Goal: Task Accomplishment & Management: Use online tool/utility

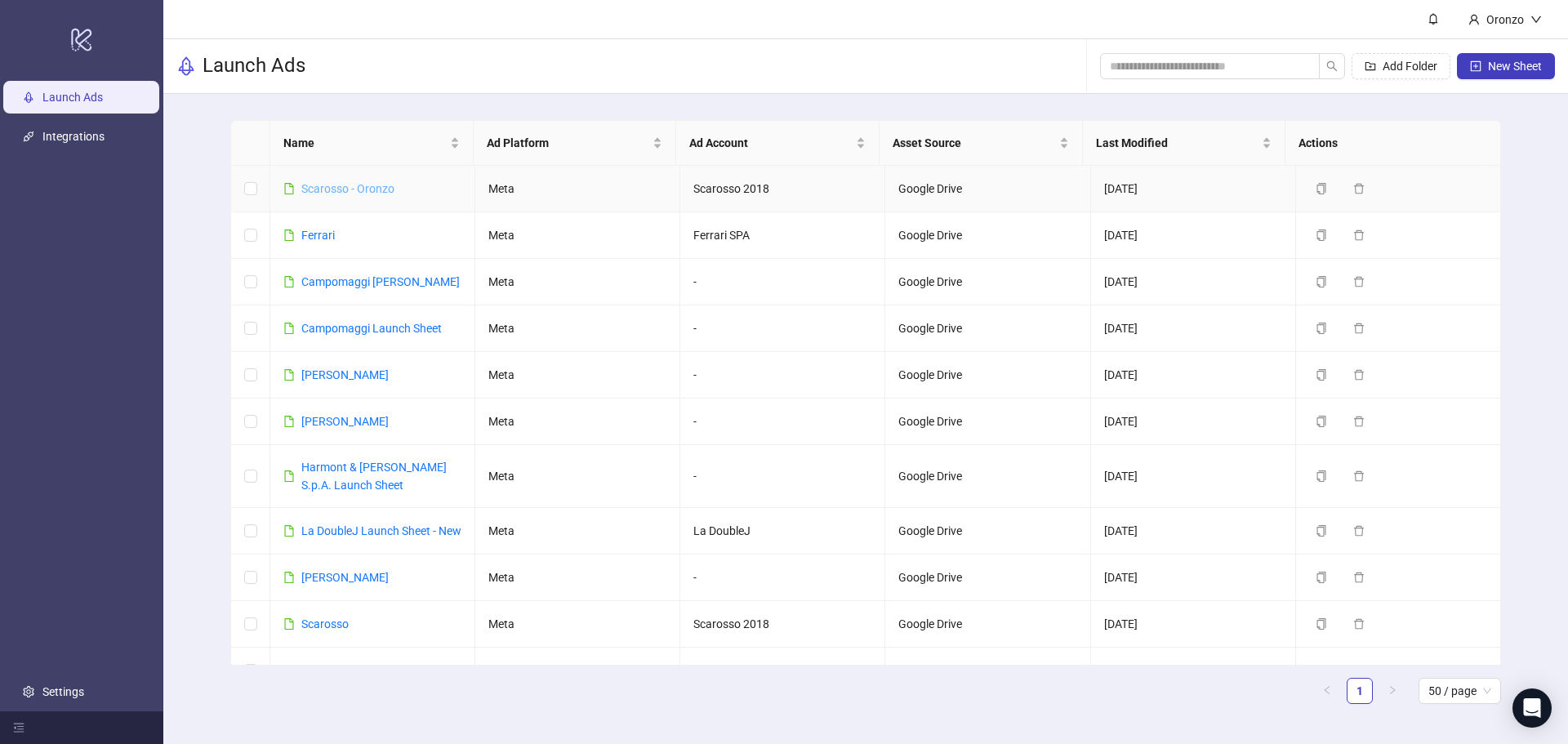
click at [354, 185] on link "Scarosso - Oronzo" at bounding box center [347, 188] width 93 height 13
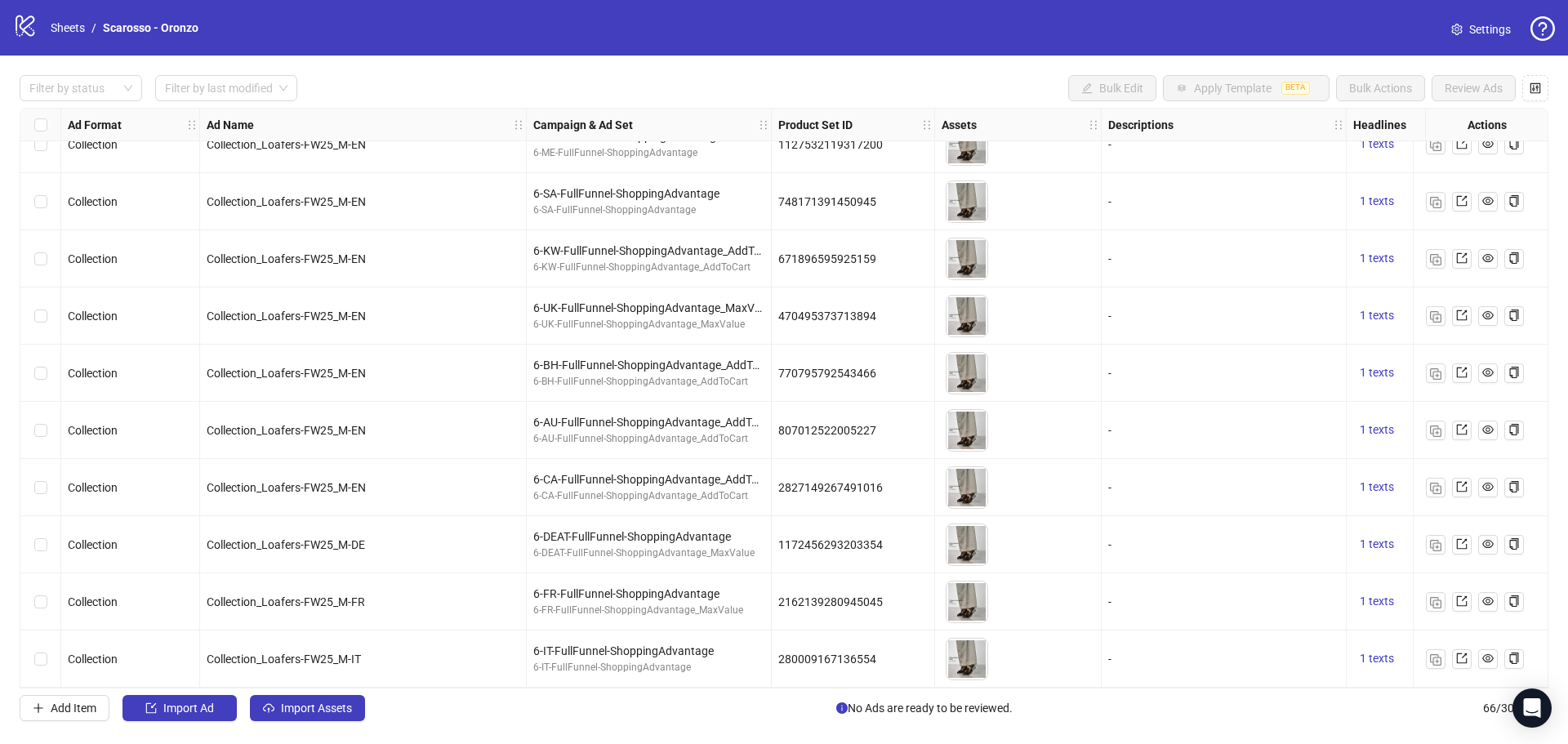
scroll to position [3233, 0]
click at [89, 712] on span "Add Item" at bounding box center [74, 708] width 45 height 13
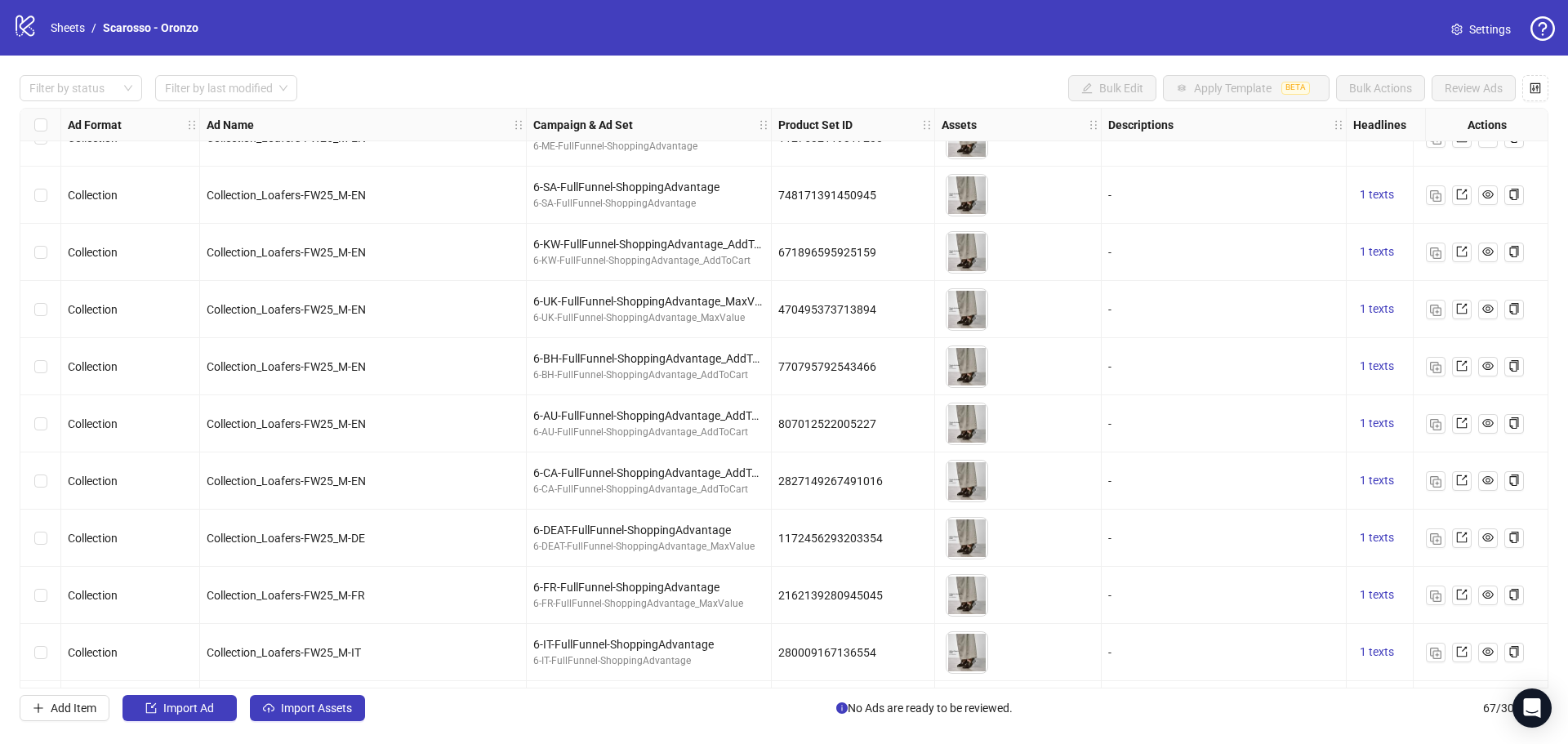
scroll to position [3291, 0]
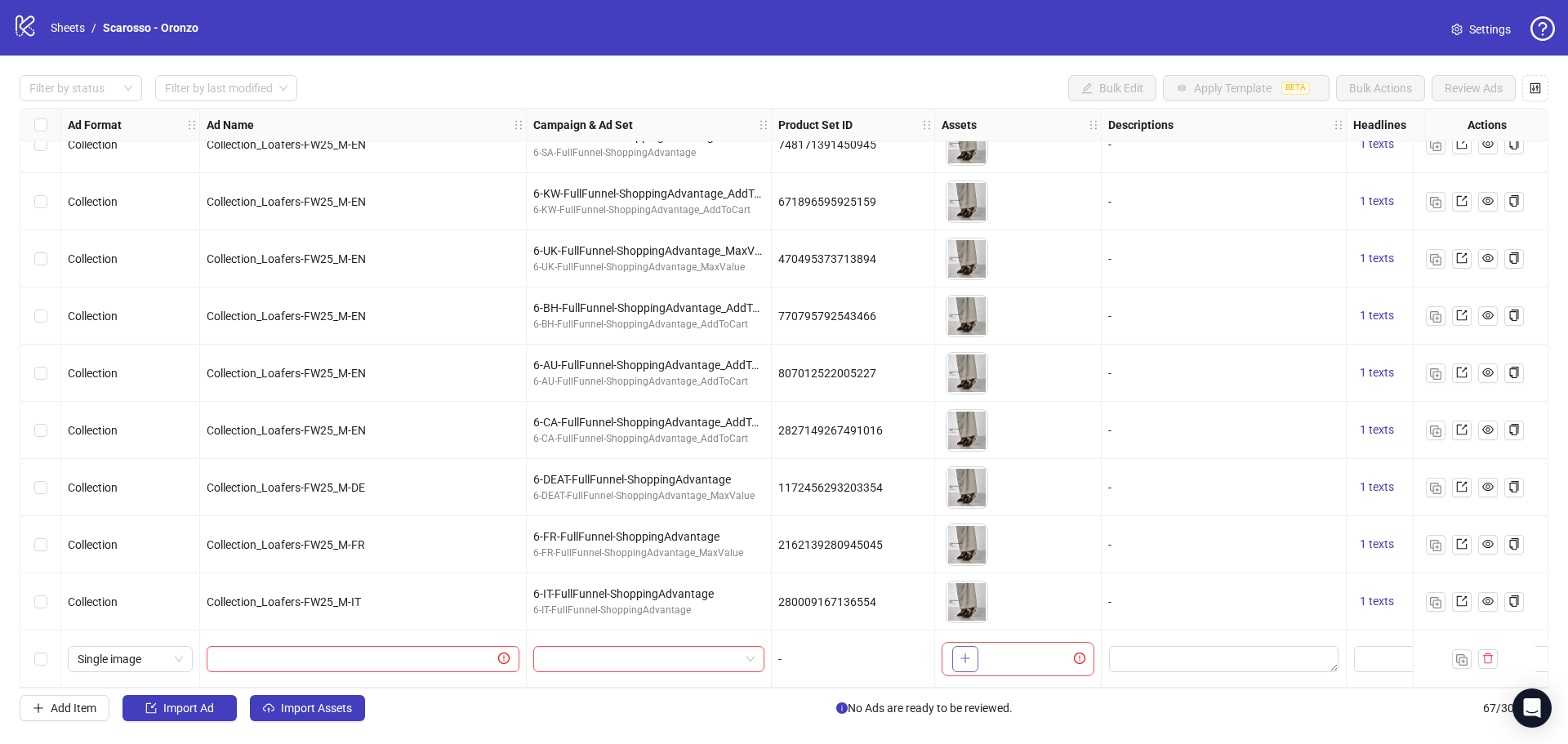
click at [965, 655] on icon "plus" at bounding box center [964, 658] width 1 height 9
click at [962, 652] on icon "plus" at bounding box center [965, 658] width 11 height 11
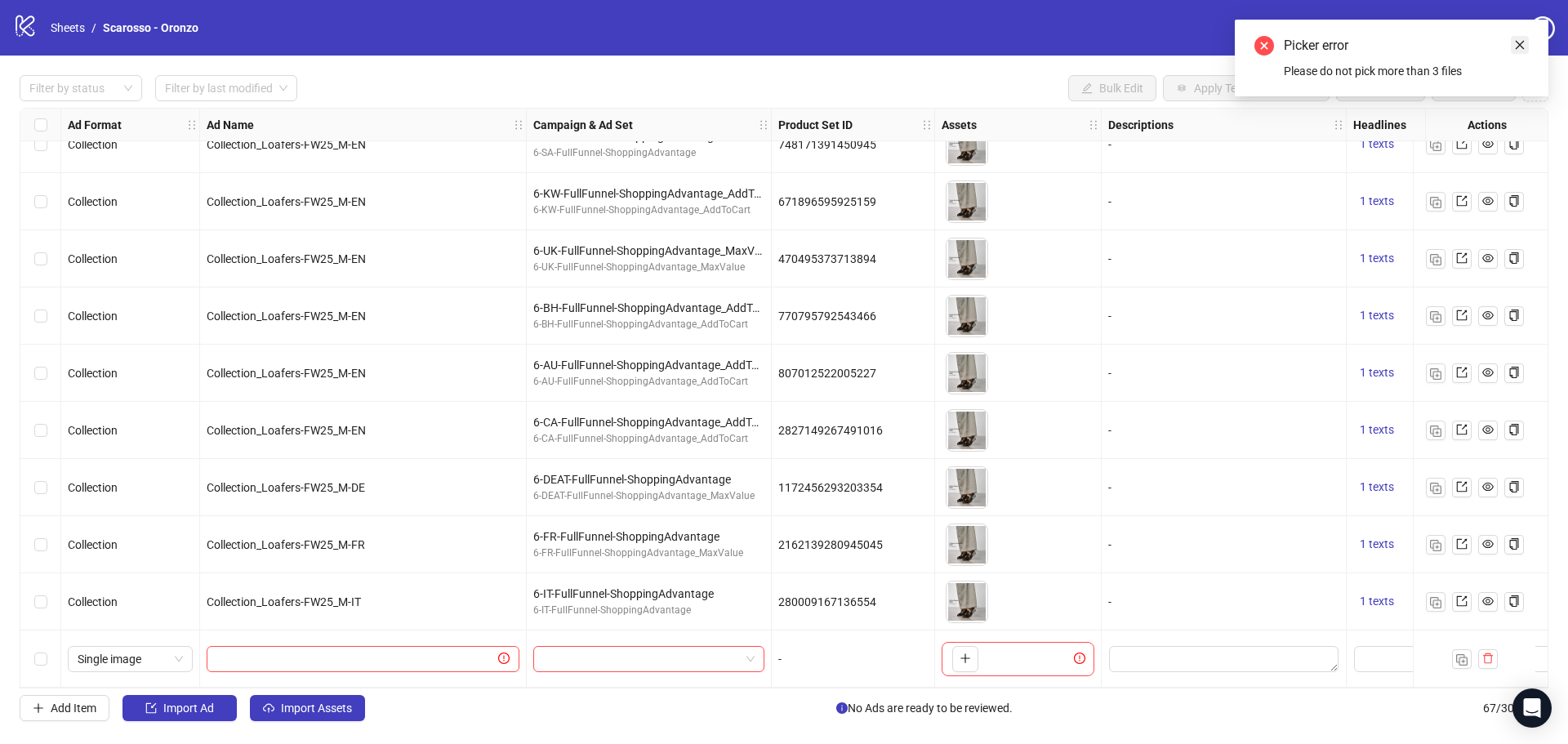
click at [1525, 43] on link "Close" at bounding box center [1519, 44] width 18 height 18
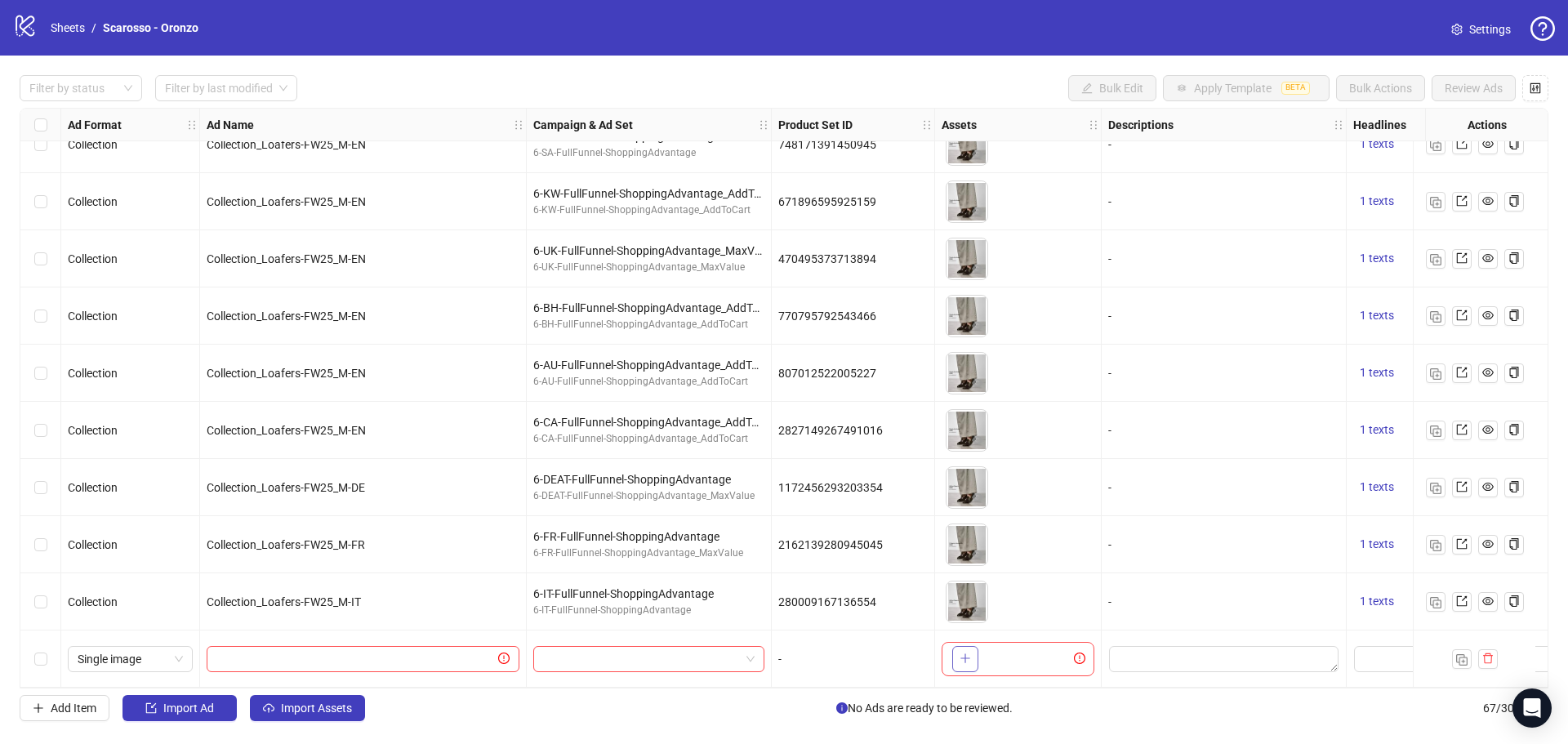
click at [958, 658] on button "button" at bounding box center [965, 660] width 26 height 27
click at [1051, 656] on span "+ 1" at bounding box center [1049, 659] width 20 height 18
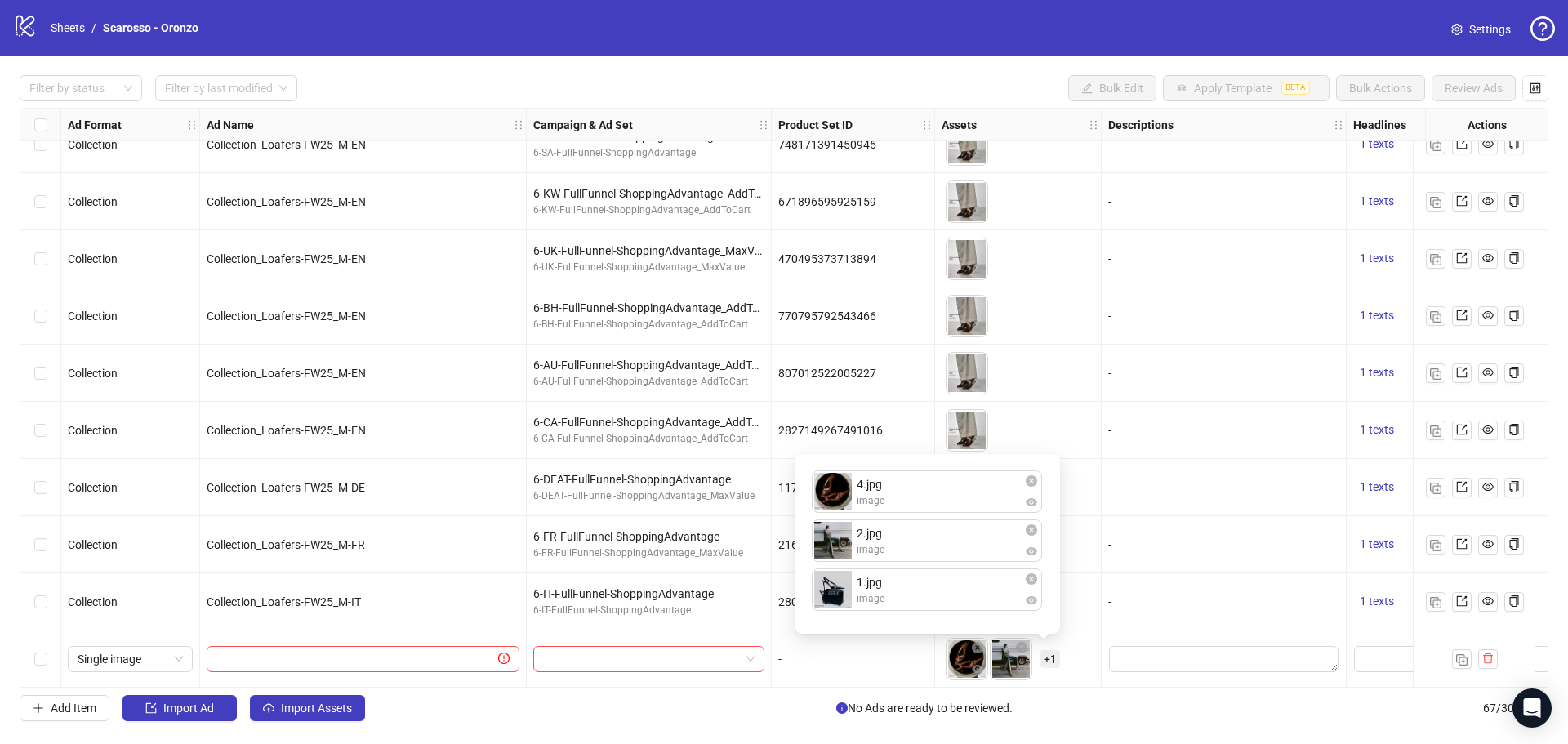
click at [1050, 650] on span "+ 1" at bounding box center [1049, 659] width 20 height 18
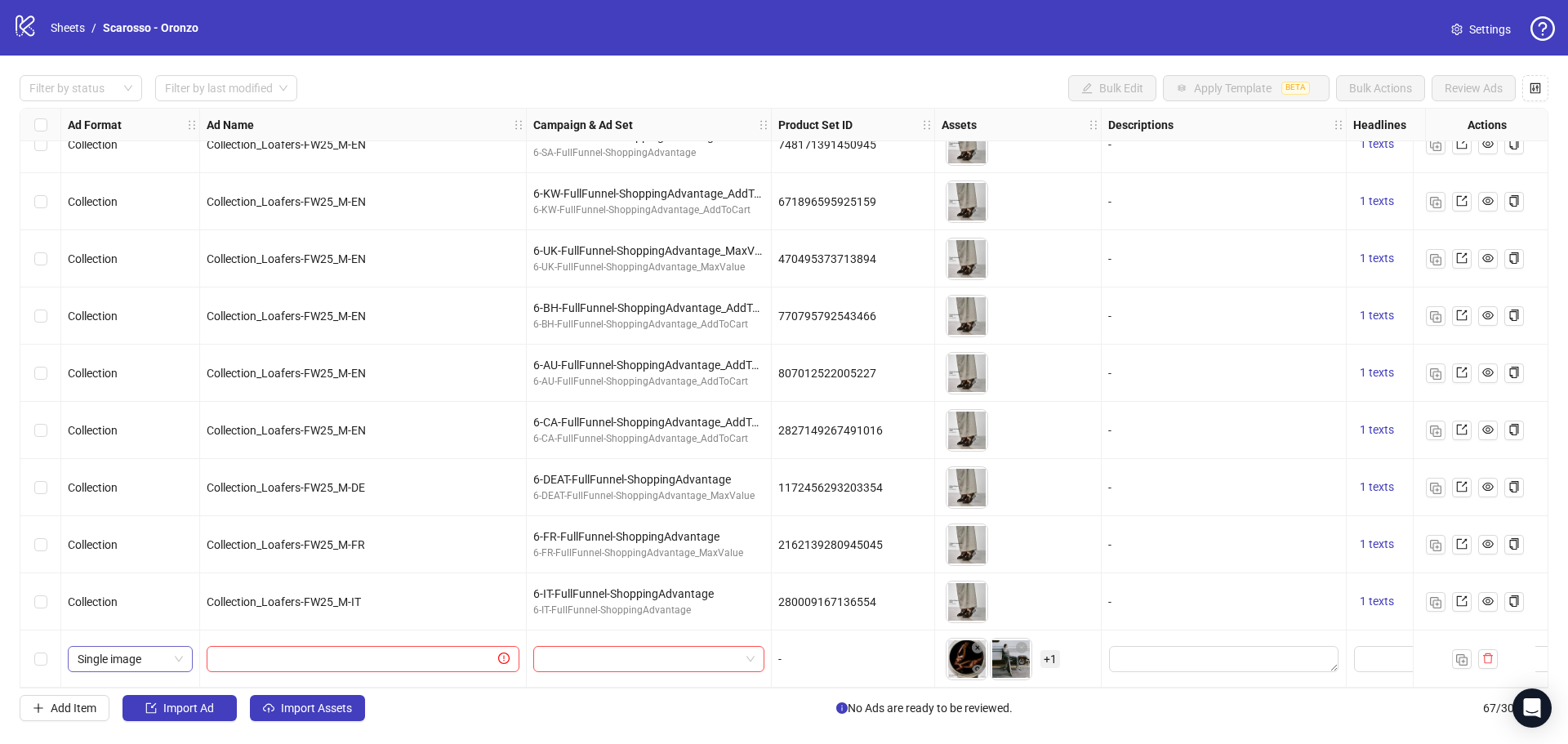
click at [167, 656] on span "Single image" at bounding box center [130, 659] width 105 height 25
click at [133, 516] on div "Carousel" at bounding box center [130, 515] width 98 height 18
click at [1082, 659] on span "button" at bounding box center [1080, 659] width 11 height 13
click at [1074, 652] on icon "plus" at bounding box center [1080, 658] width 11 height 11
click at [1048, 655] on span "+ 8" at bounding box center [1049, 659] width 20 height 18
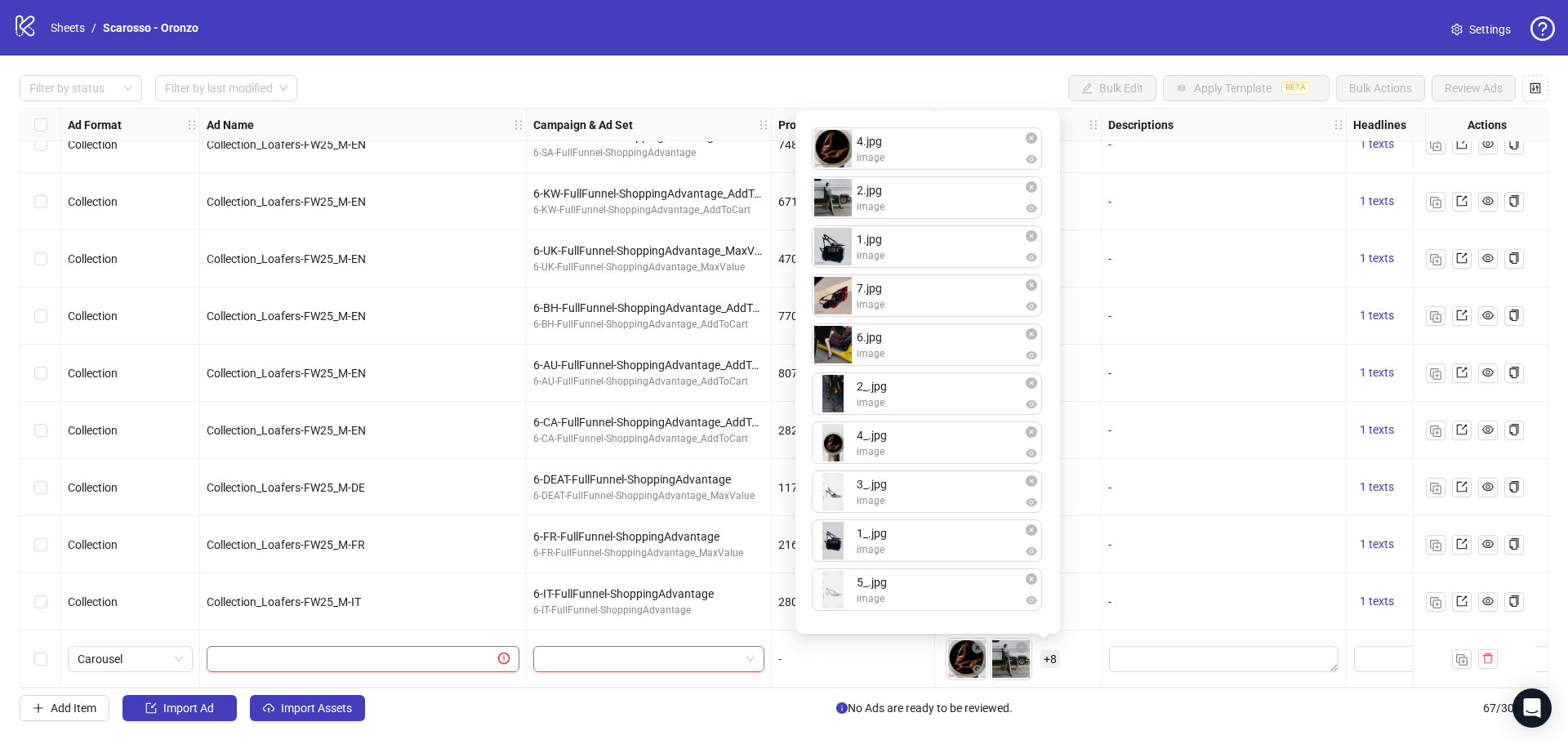
click at [1085, 652] on div "To pick up a draggable item, press the space bar. While dragging, use the arrow…" at bounding box center [1017, 660] width 152 height 51
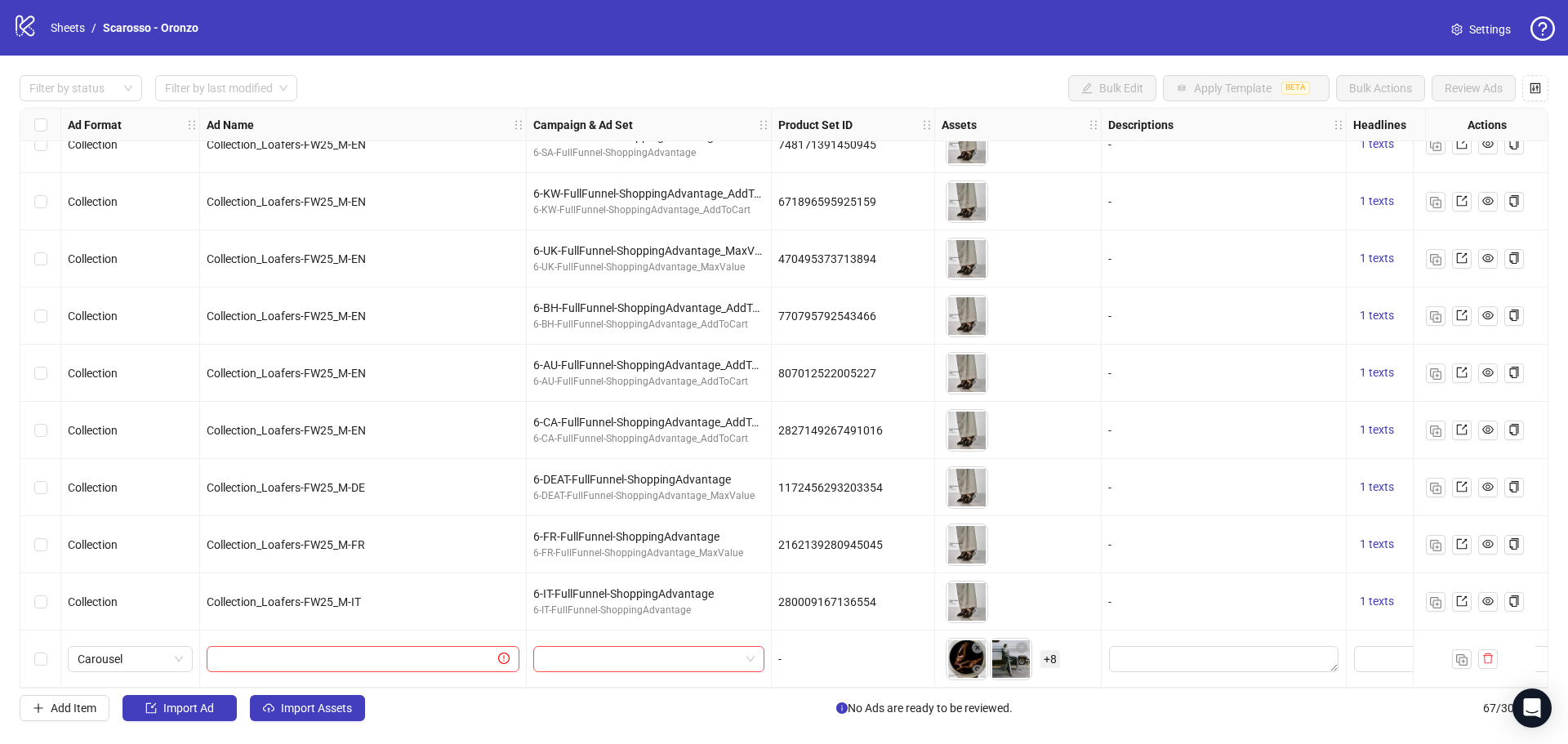
click at [811, 205] on div "671896595925159" at bounding box center [853, 202] width 164 height 57
